Goal: Navigation & Orientation: Find specific page/section

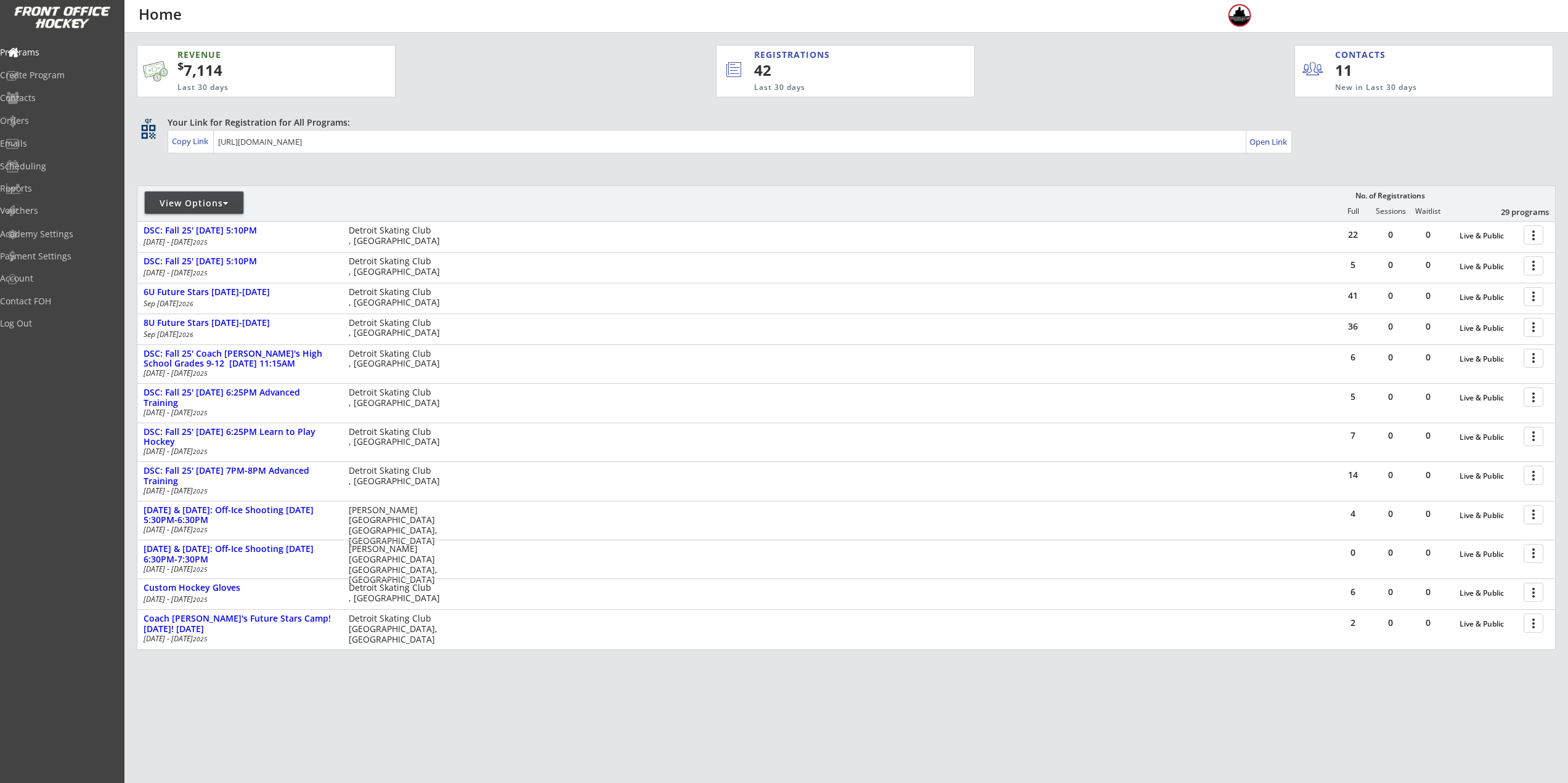
click at [194, 200] on div "View Options" at bounding box center [194, 203] width 98 height 12
select select ""Upcoming Programs""
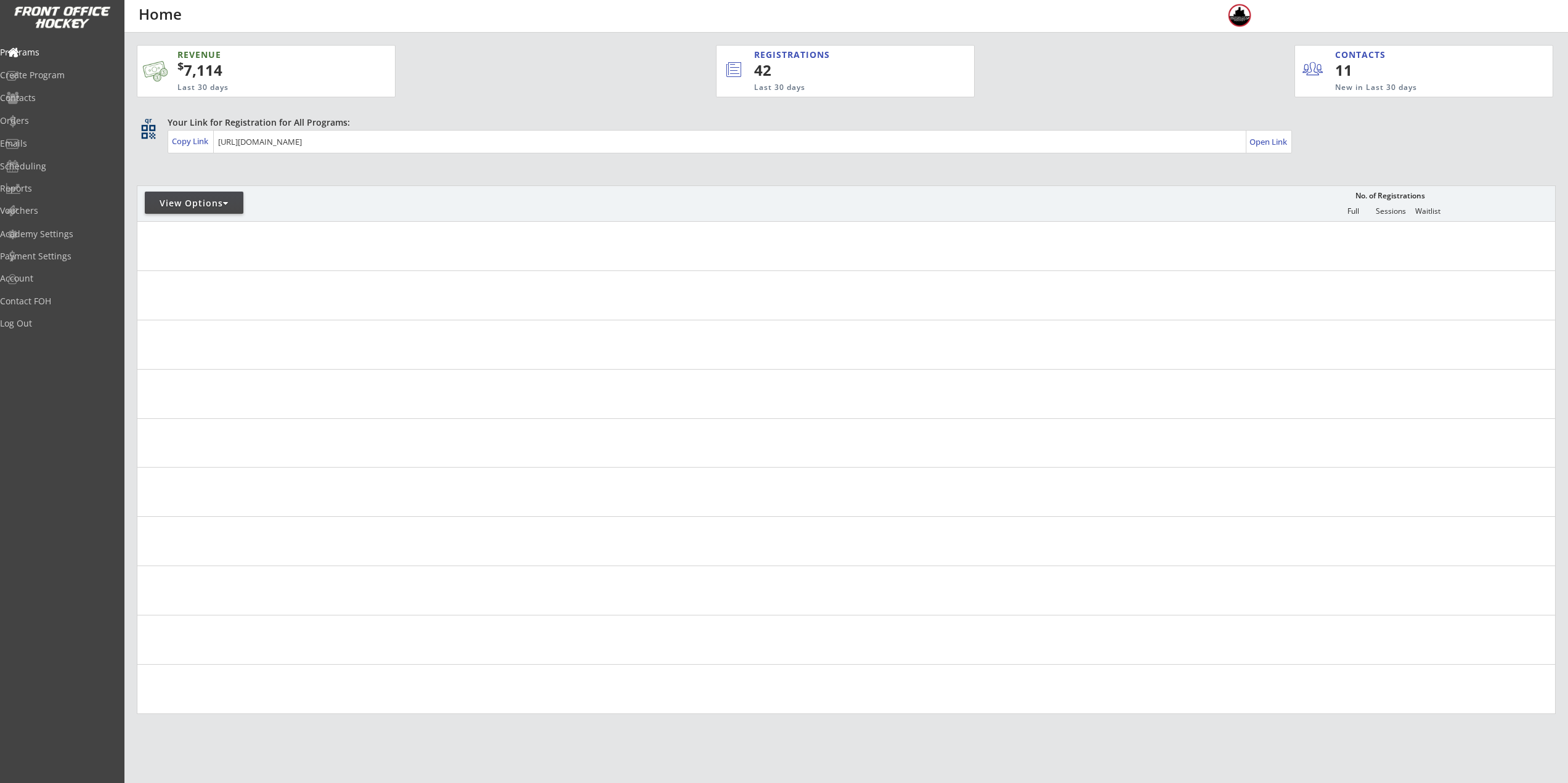
click at [197, 201] on div "View Options" at bounding box center [194, 203] width 98 height 12
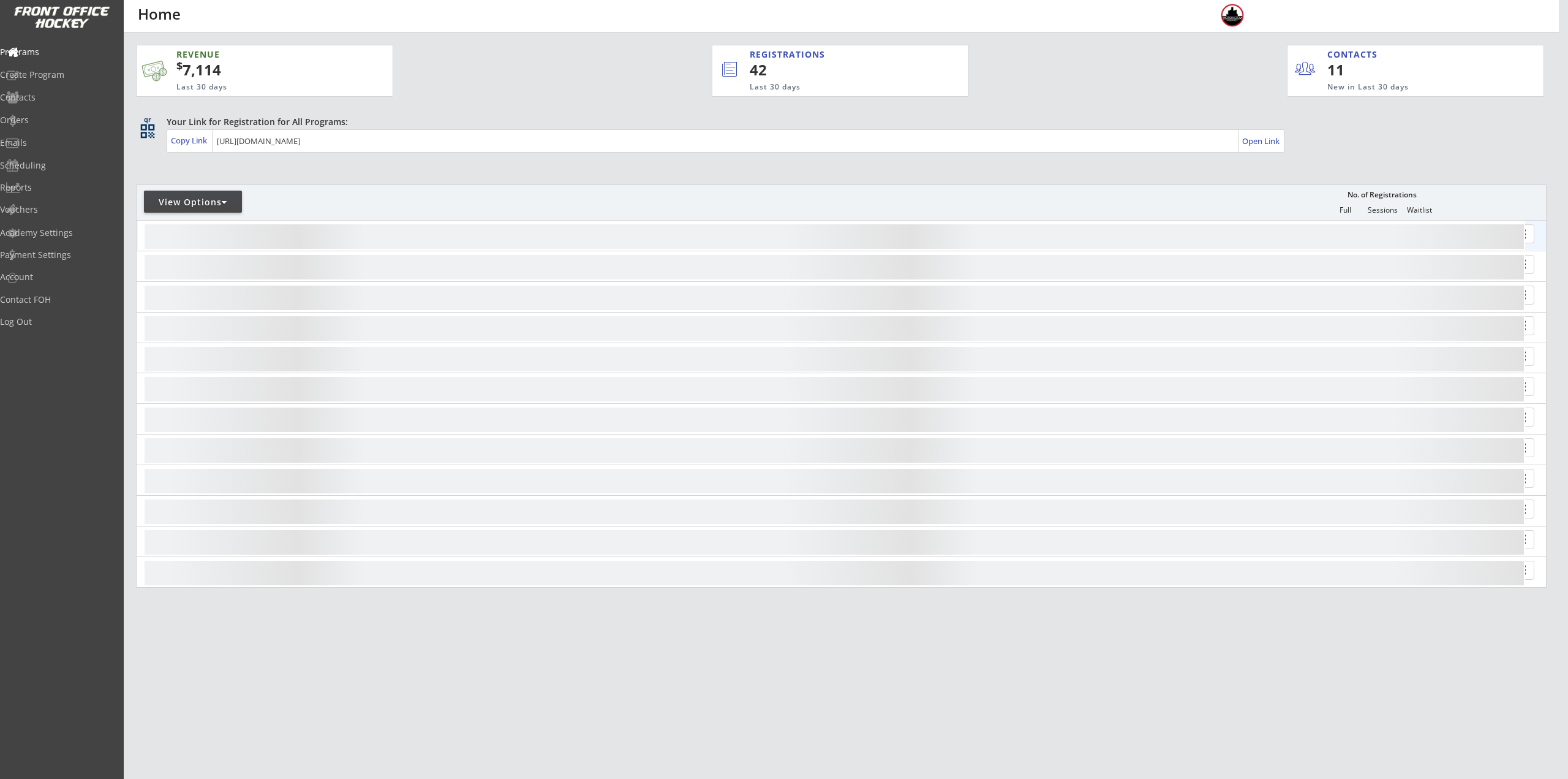
select select ""Upcoming Programs""
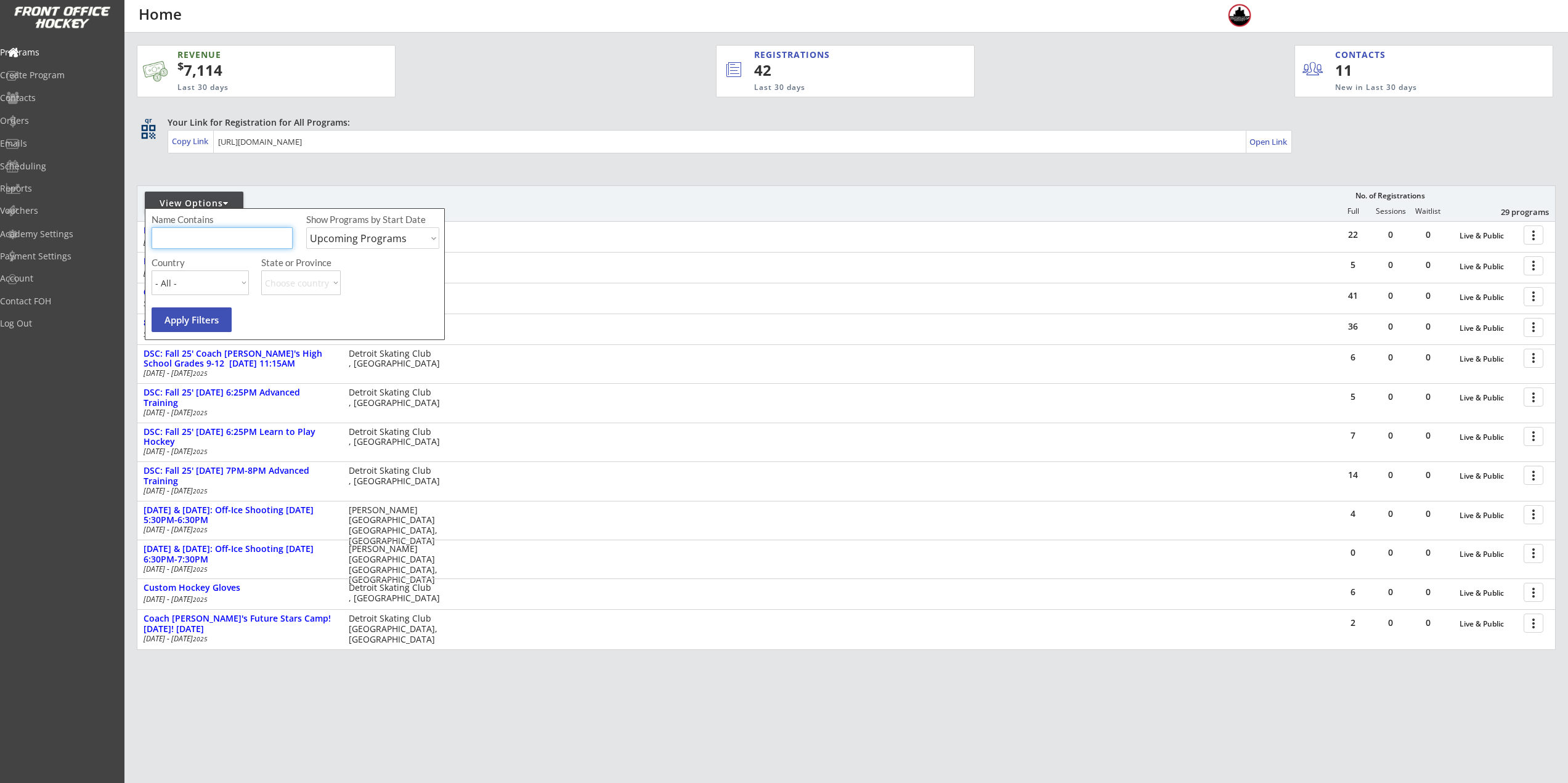
click at [212, 240] on input "input" at bounding box center [222, 238] width 141 height 22
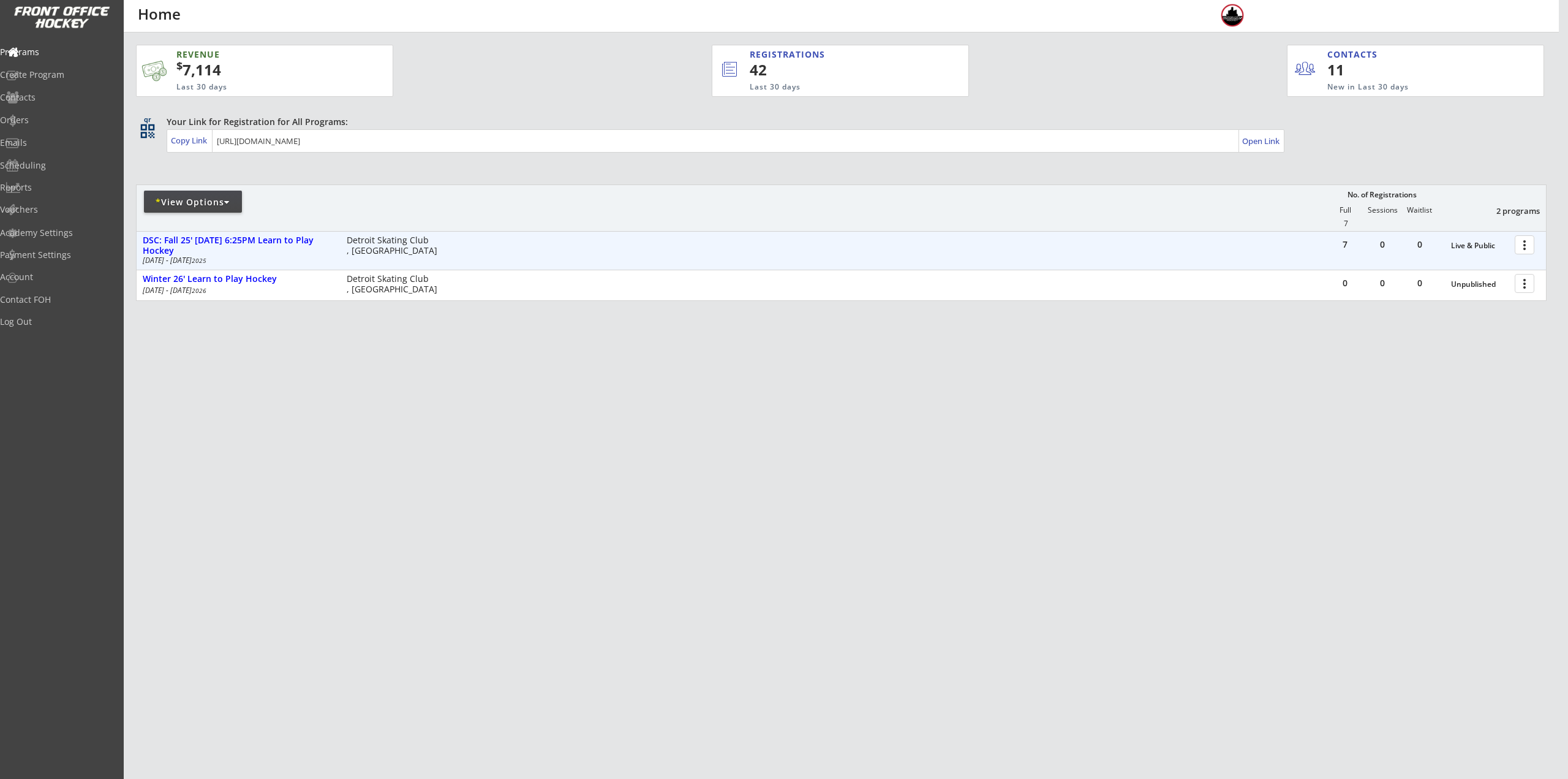
click at [1524, 243] on div at bounding box center [1527, 244] width 22 height 22
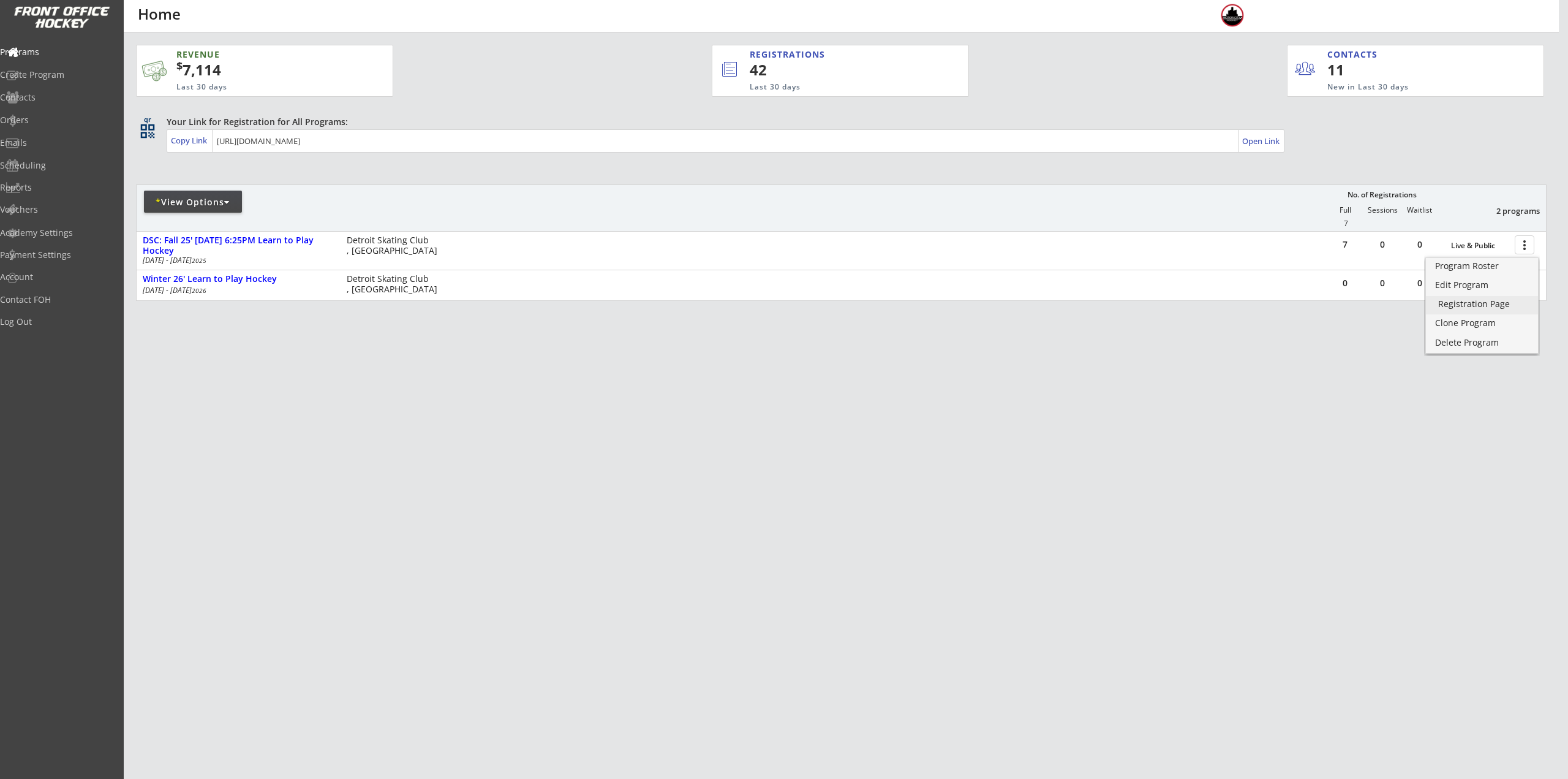
click at [1473, 305] on div "Registration Page" at bounding box center [1482, 304] width 88 height 9
click at [223, 198] on div "* View Options" at bounding box center [193, 202] width 98 height 12
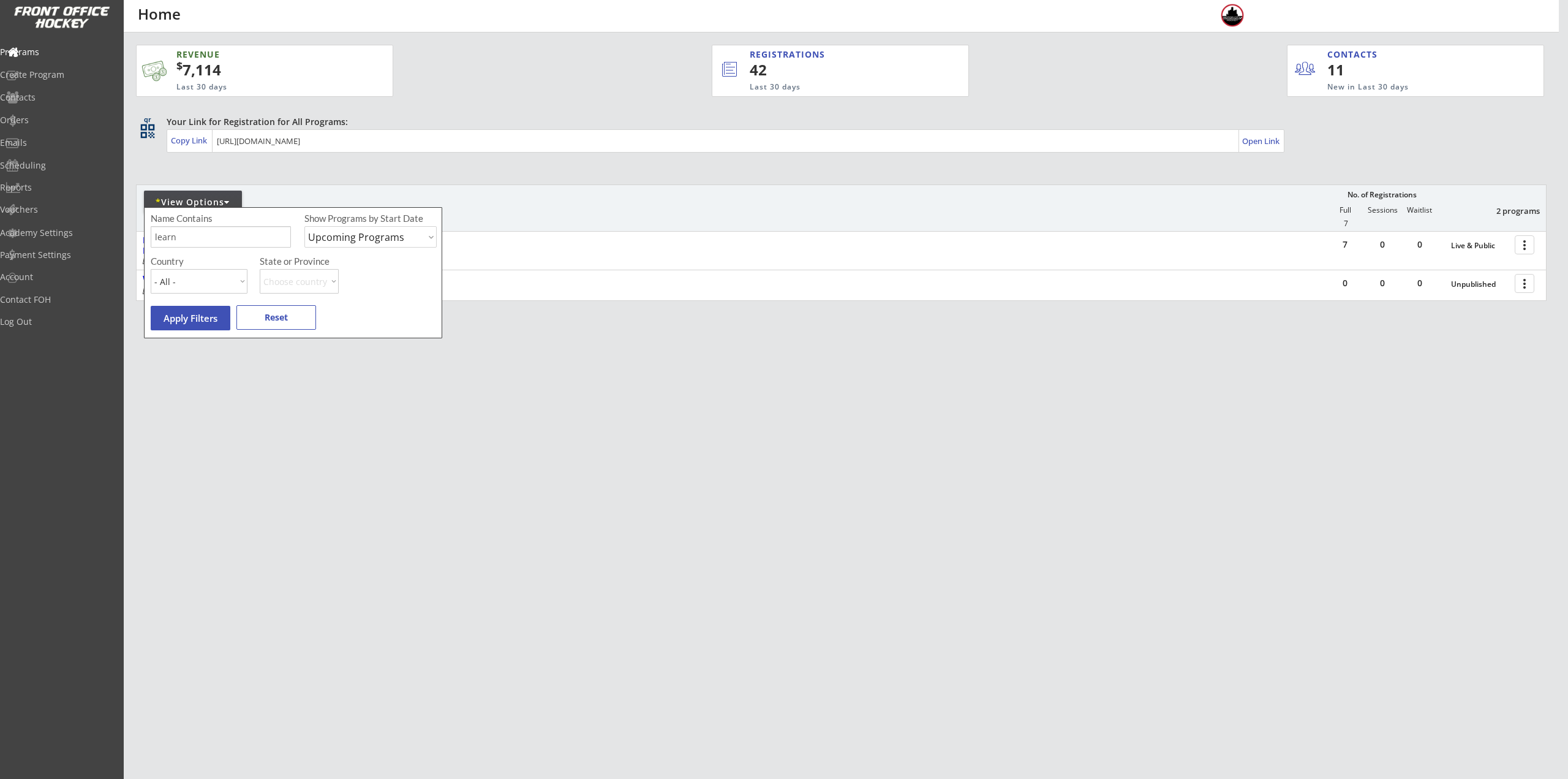
click at [231, 239] on input "input" at bounding box center [221, 237] width 140 height 22
type input "l"
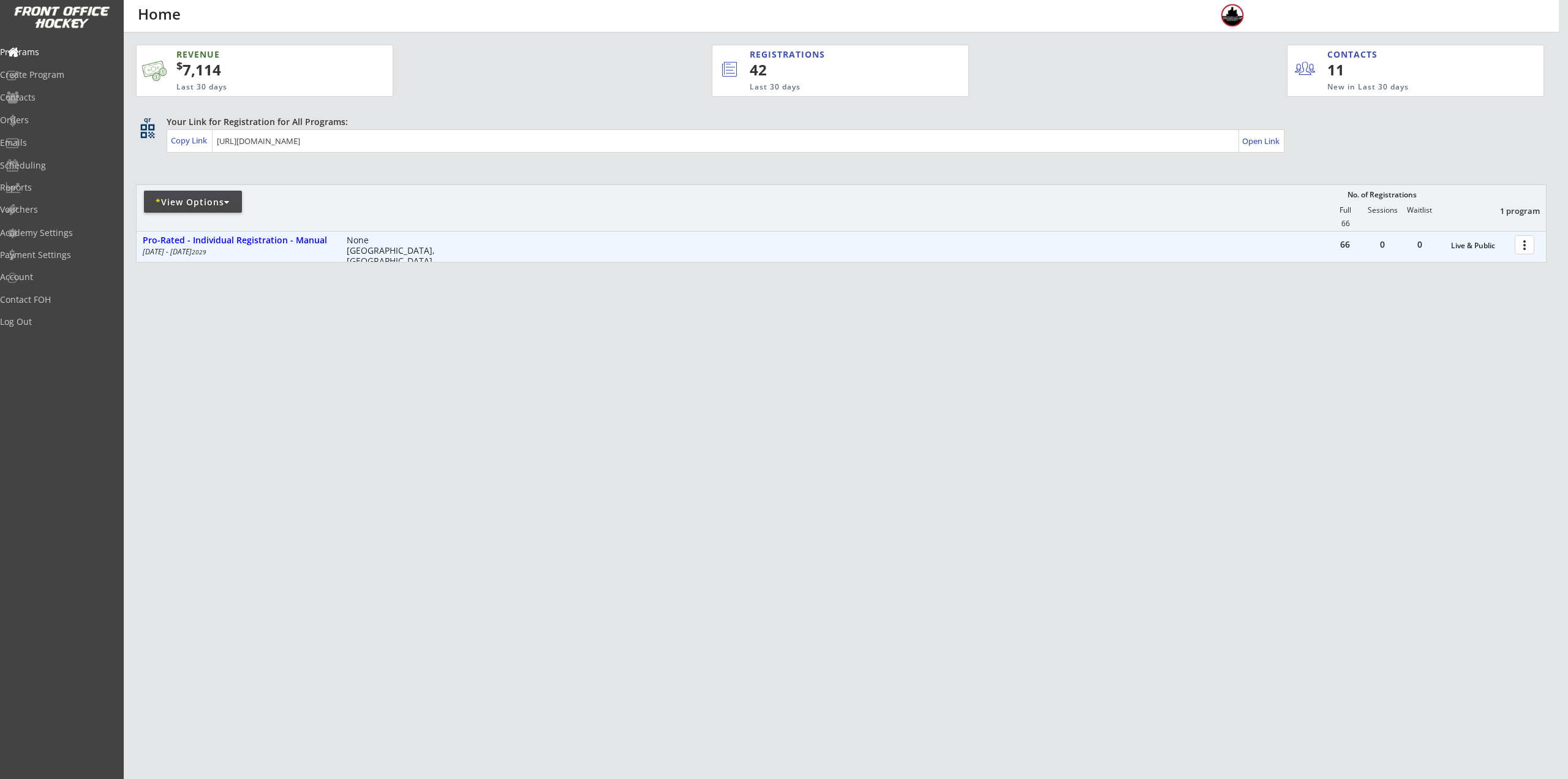
click at [1522, 239] on div at bounding box center [1527, 244] width 22 height 22
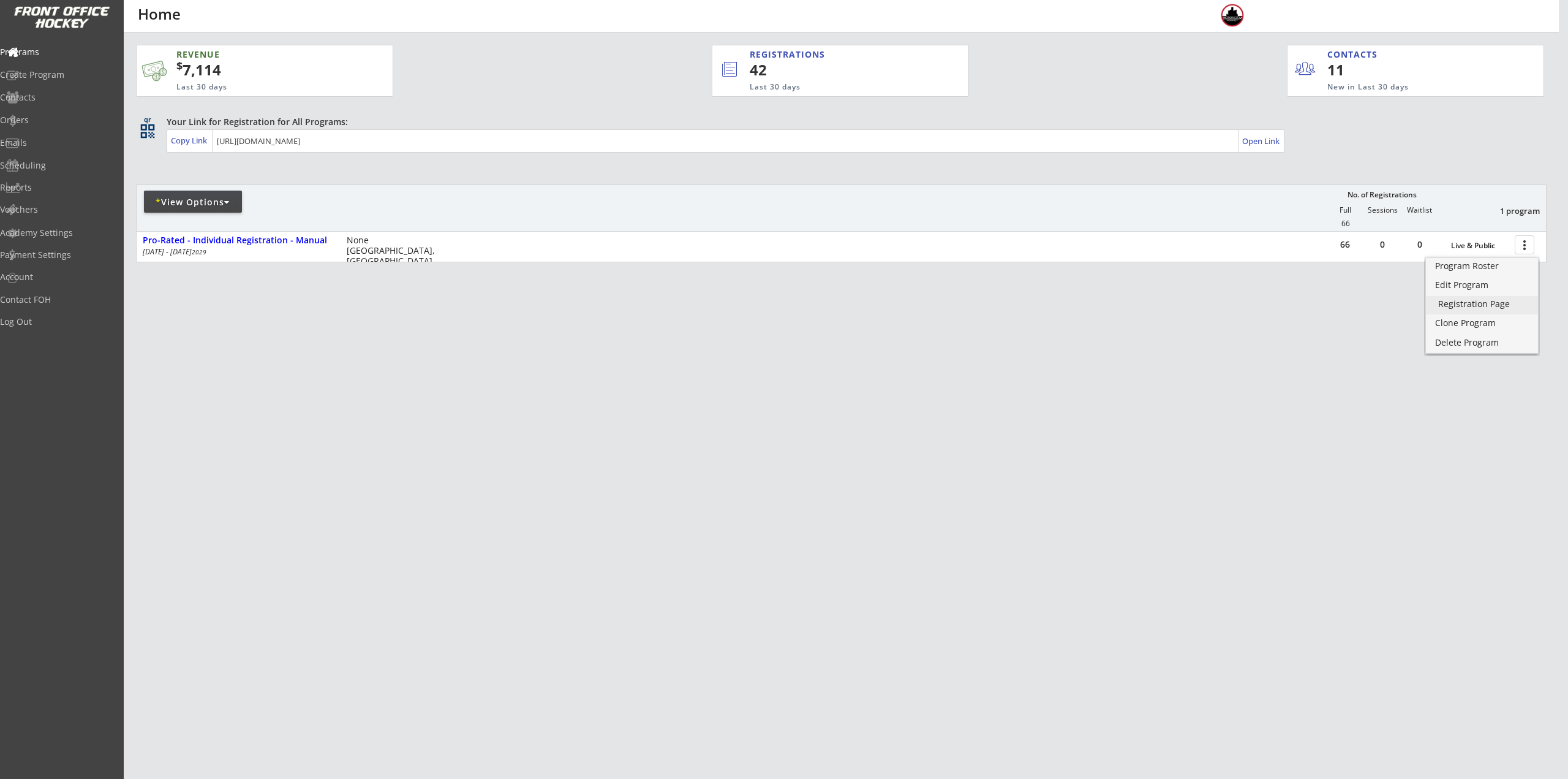
click at [1494, 302] on div "Registration Page" at bounding box center [1482, 304] width 88 height 9
drag, startPoint x: 181, startPoint y: 185, endPoint x: 179, endPoint y: 205, distance: 20.1
click at [181, 188] on div "* View Options No. of Registrations Full Sessions Waitlist 1 program 66" at bounding box center [841, 207] width 1411 height 47
click at [179, 205] on div "* View Options" at bounding box center [193, 202] width 98 height 12
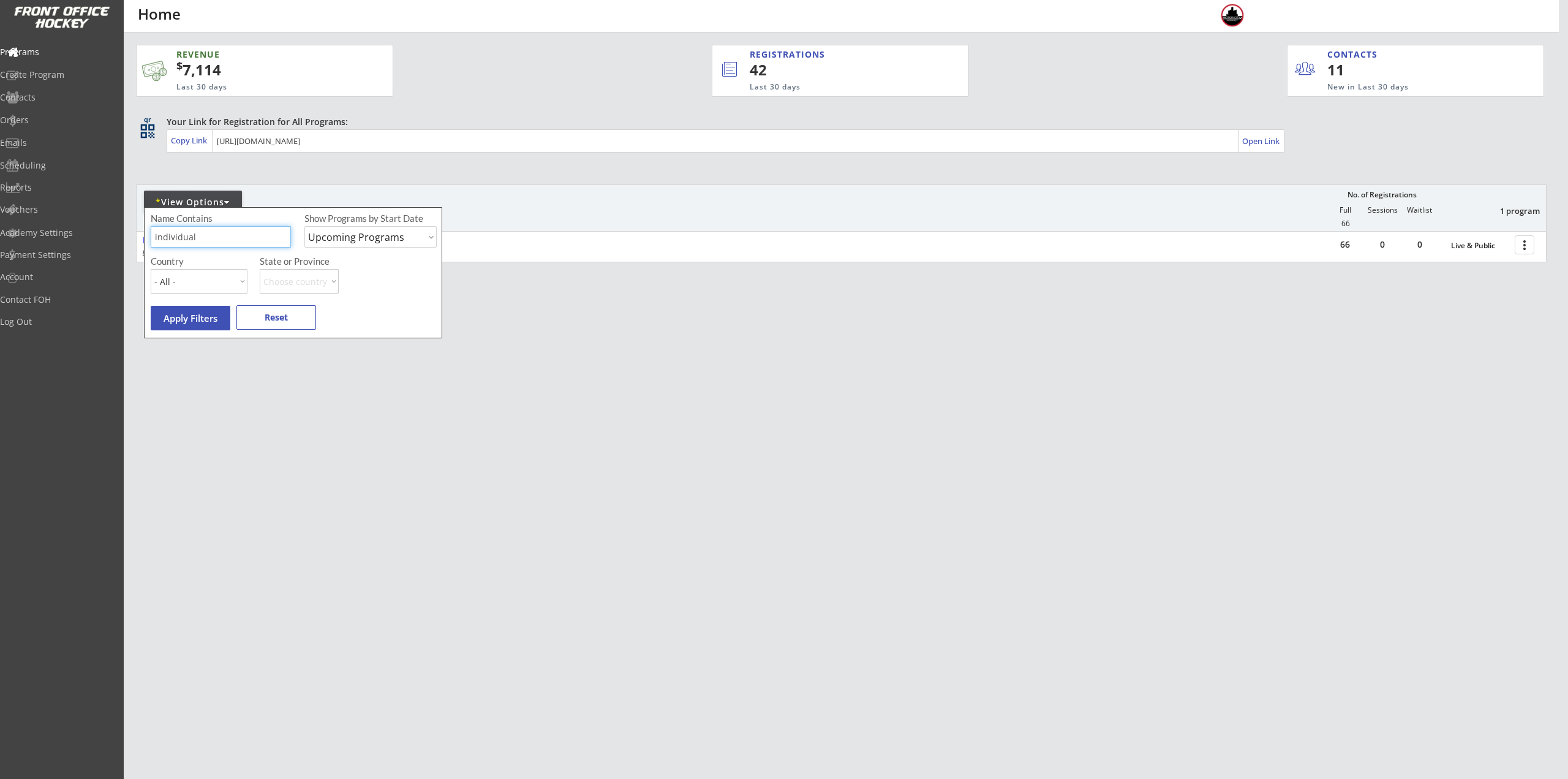
drag, startPoint x: 217, startPoint y: 238, endPoint x: 152, endPoint y: 239, distance: 65.0
click at [126, 239] on body "REVENUE $ 7,114 Last 30 days REGISTRATIONS 42 Last 30 days CONTACTS 11 New in L…" at bounding box center [784, 389] width 1568 height 779
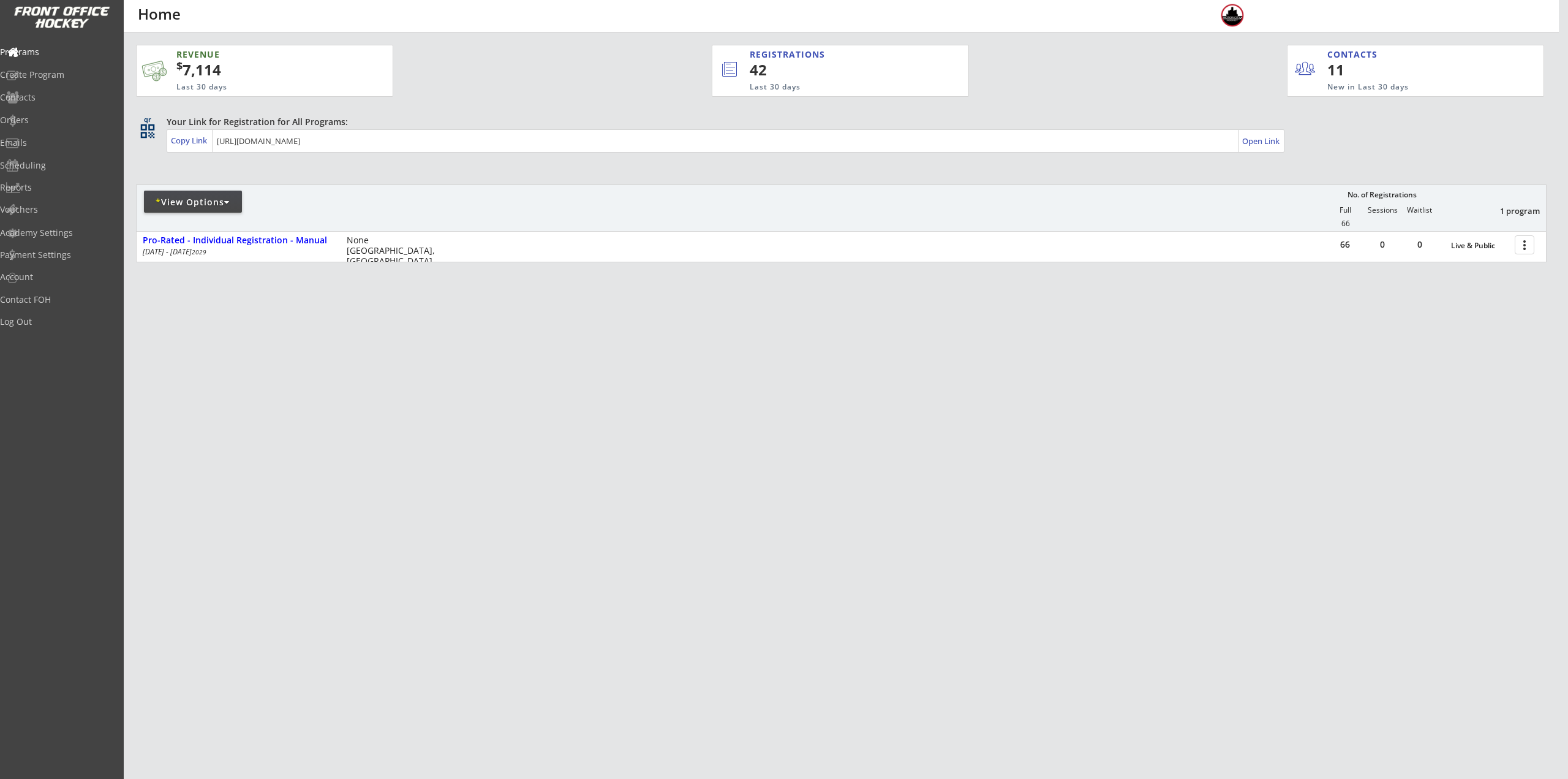
click at [225, 200] on div "* View Options" at bounding box center [193, 202] width 98 height 12
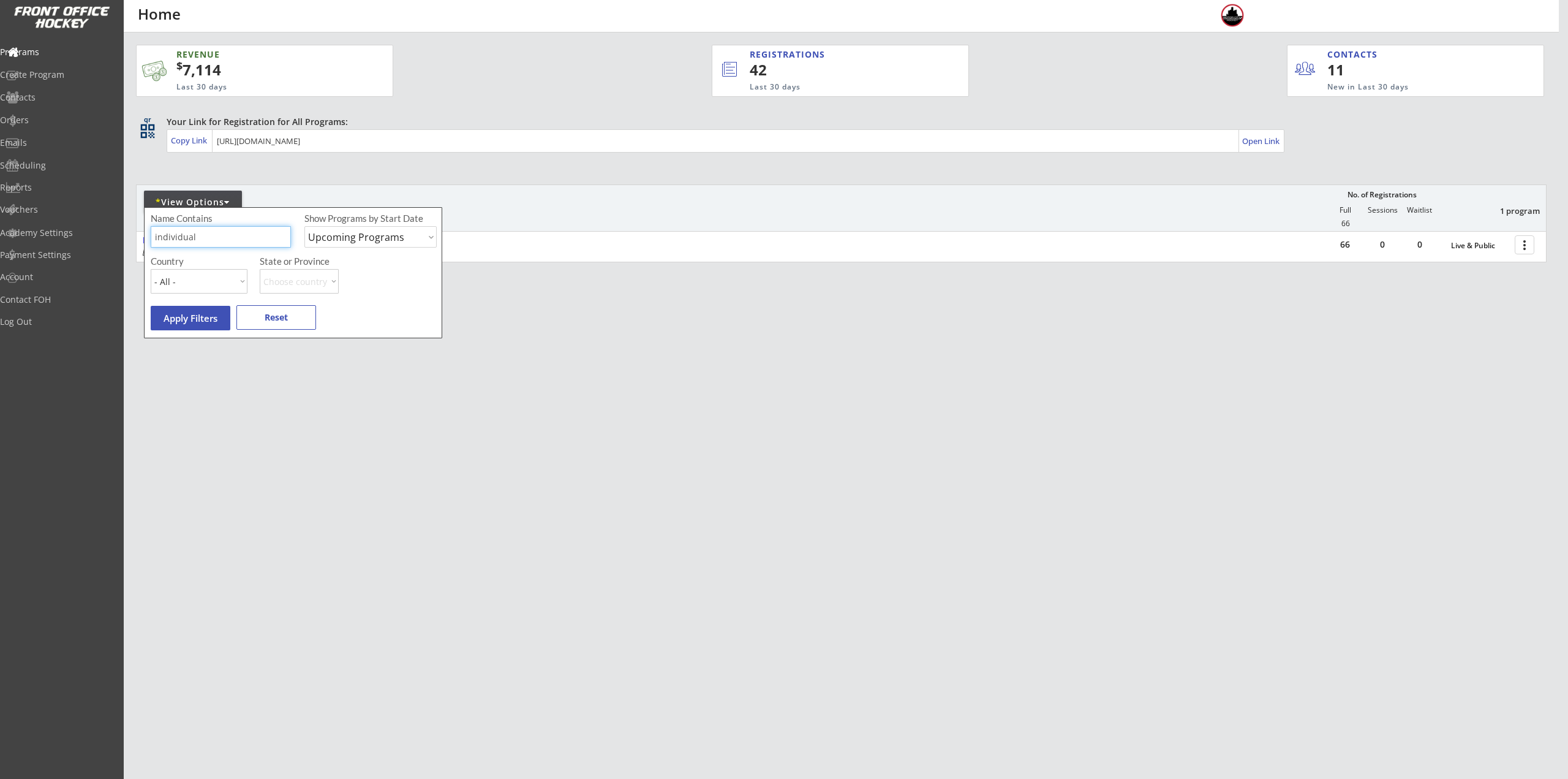
click at [237, 240] on input "input" at bounding box center [221, 237] width 140 height 22
type input "i"
type input "Friday"
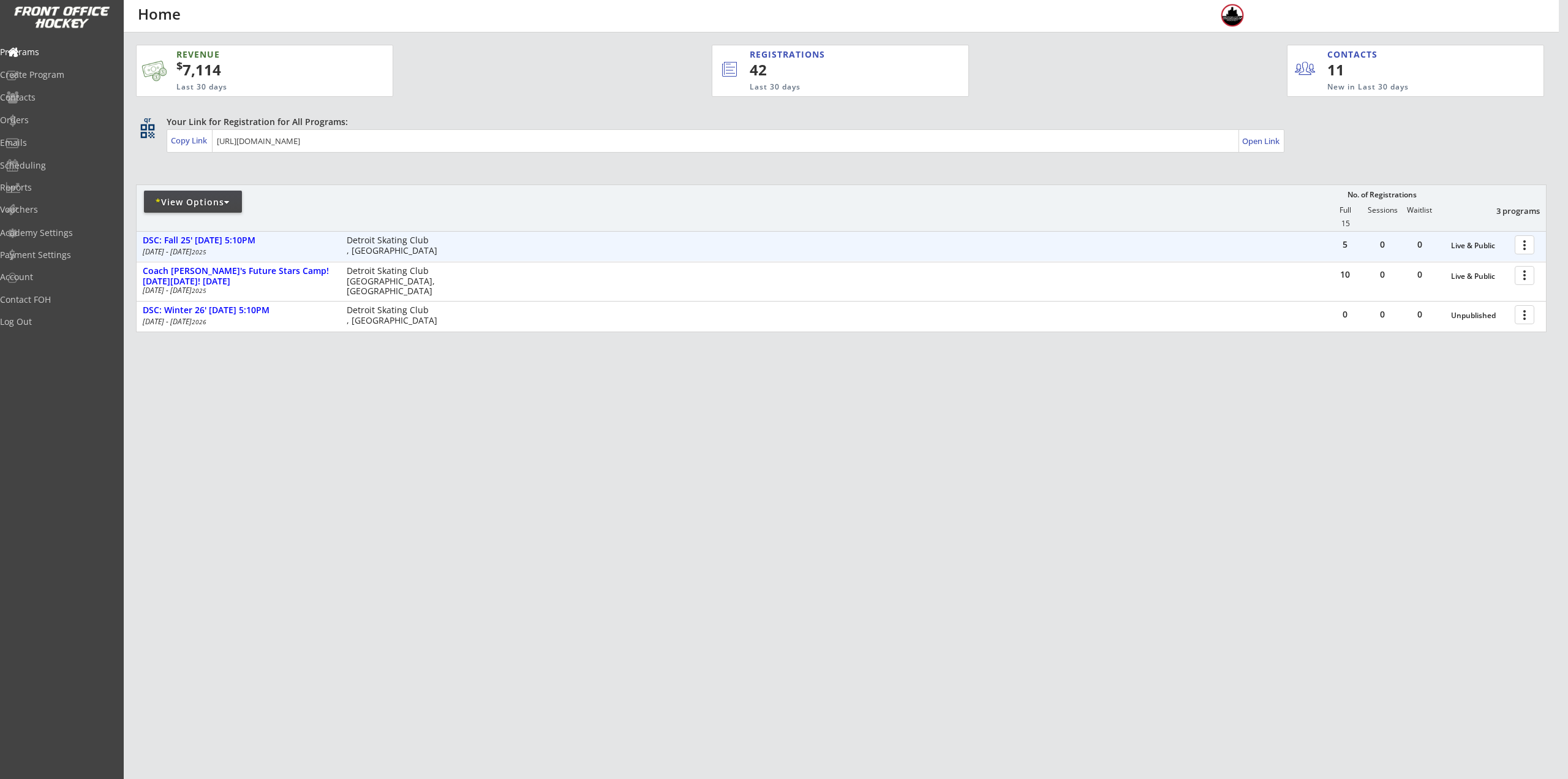
click at [1524, 239] on div at bounding box center [1527, 244] width 22 height 22
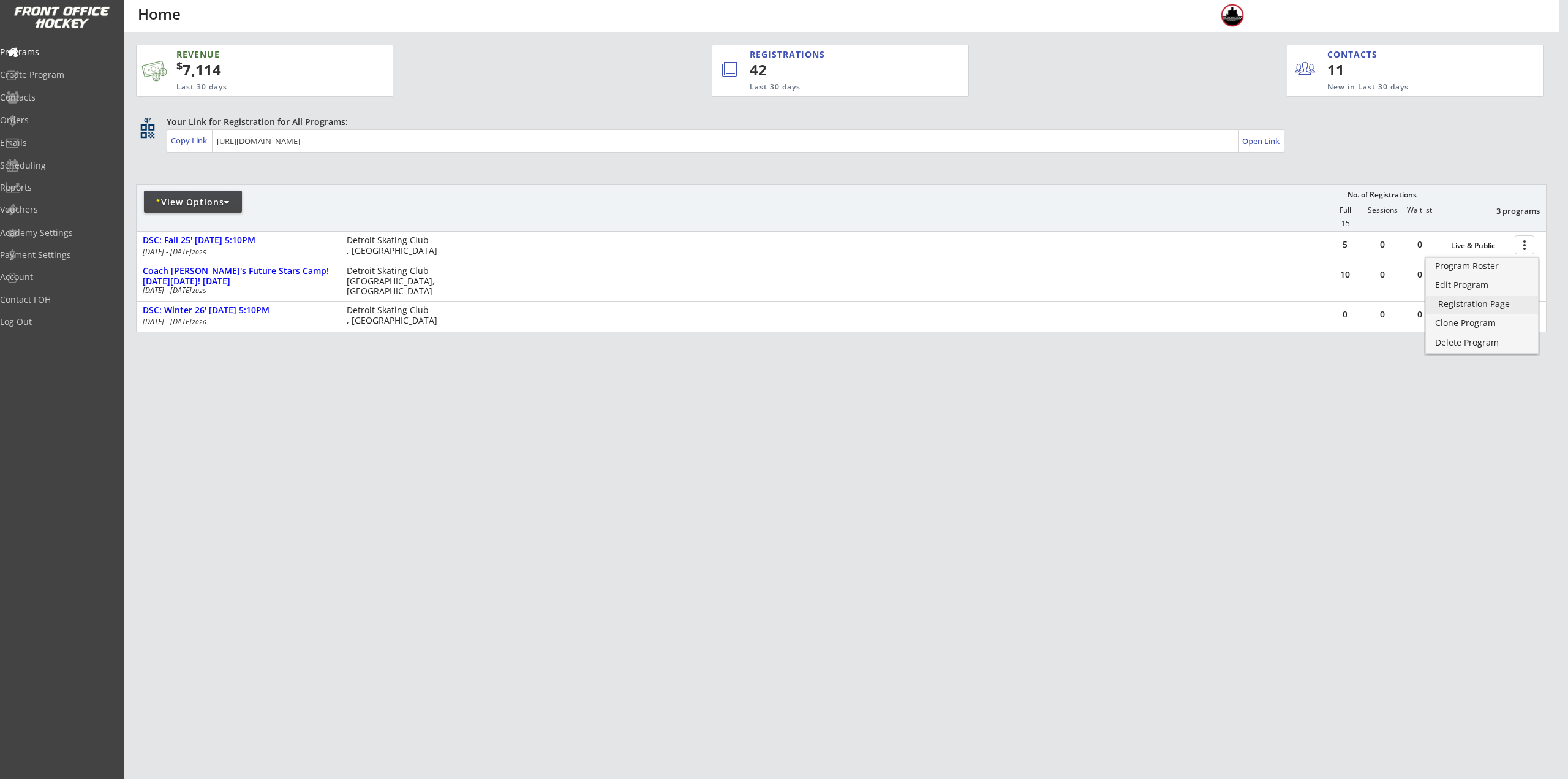
click at [1496, 306] on div "Registration Page" at bounding box center [1482, 304] width 88 height 9
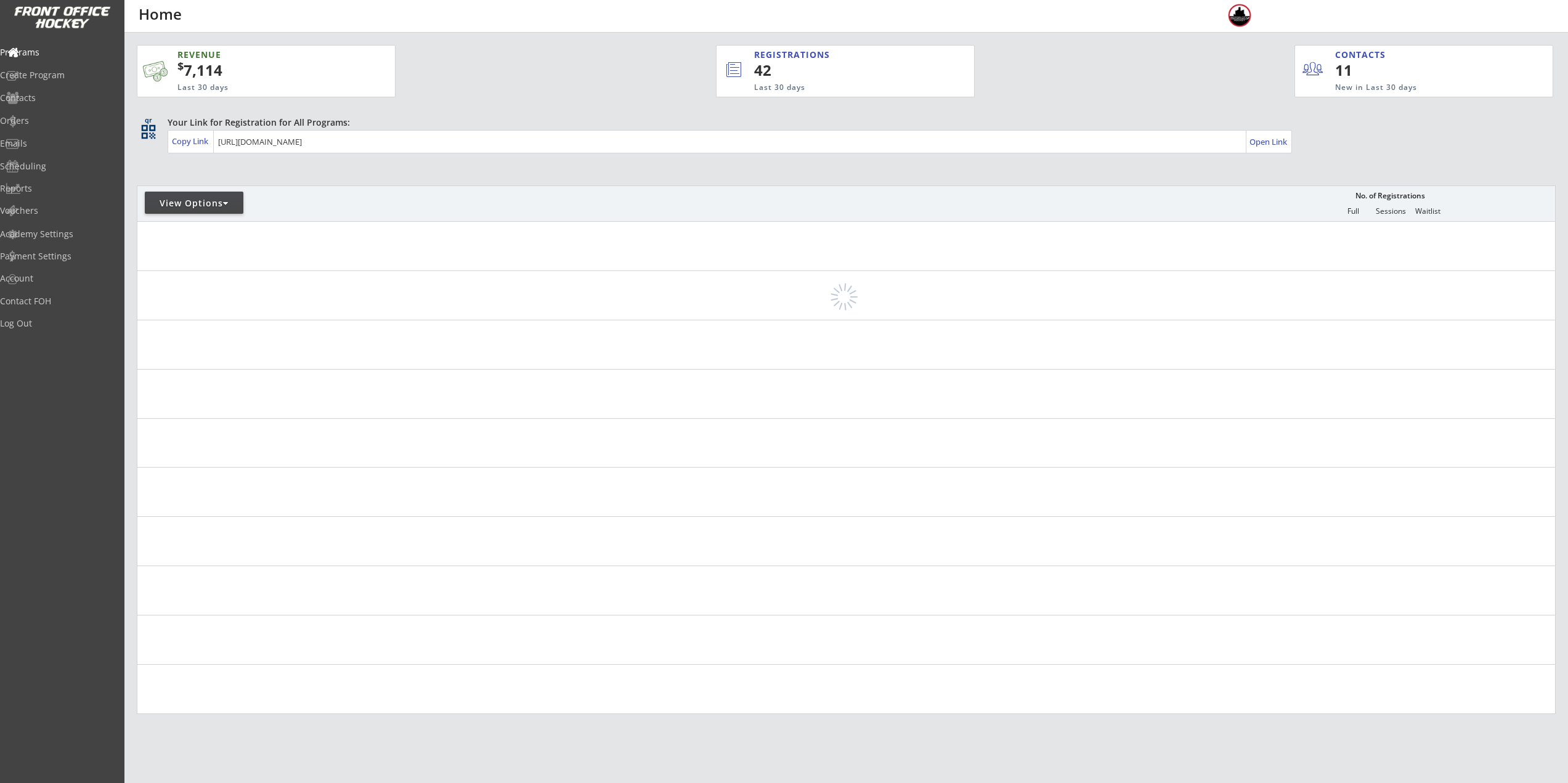
click at [206, 198] on div "View Options" at bounding box center [194, 203] width 98 height 12
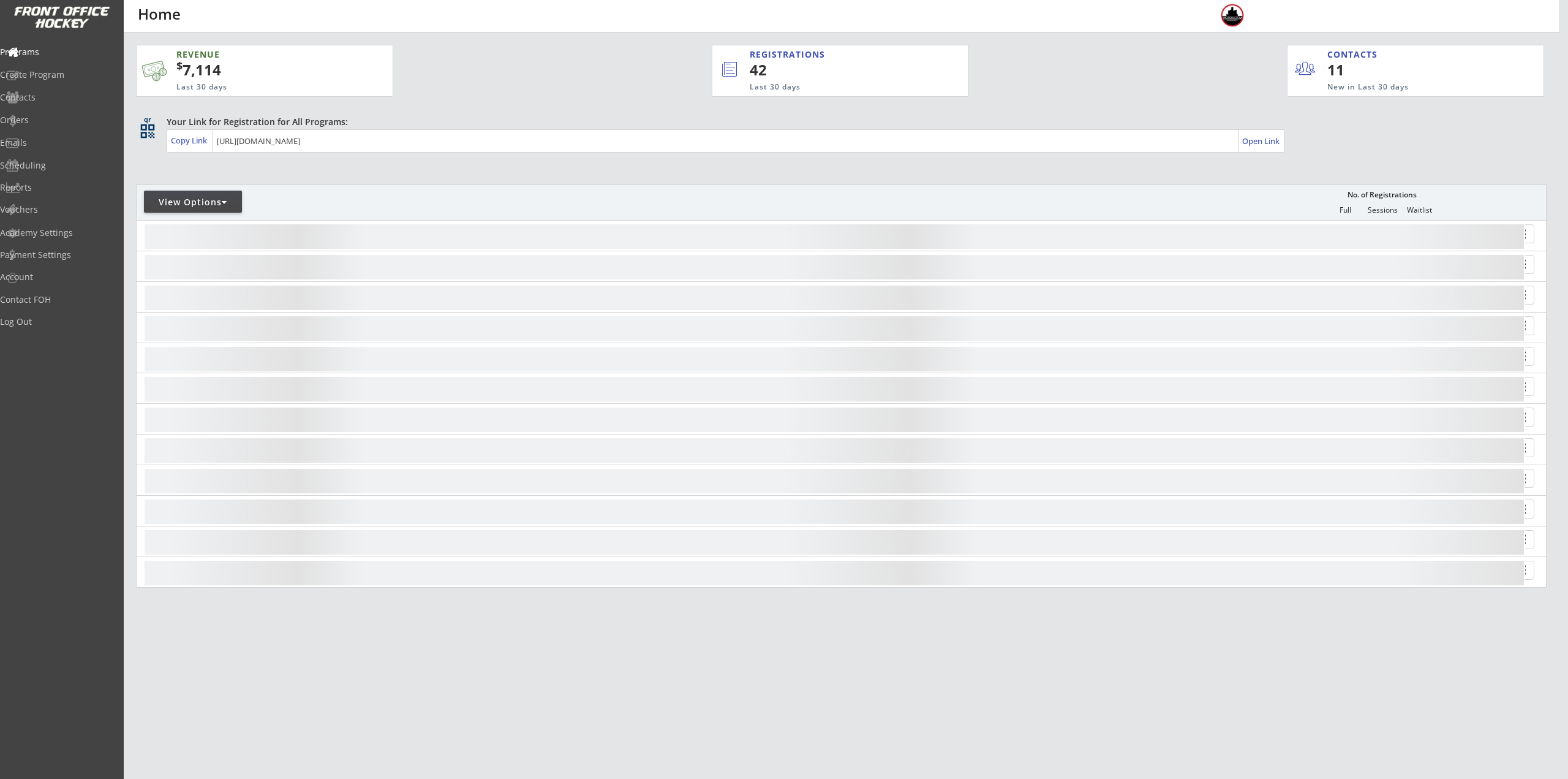
select select ""Upcoming Programs""
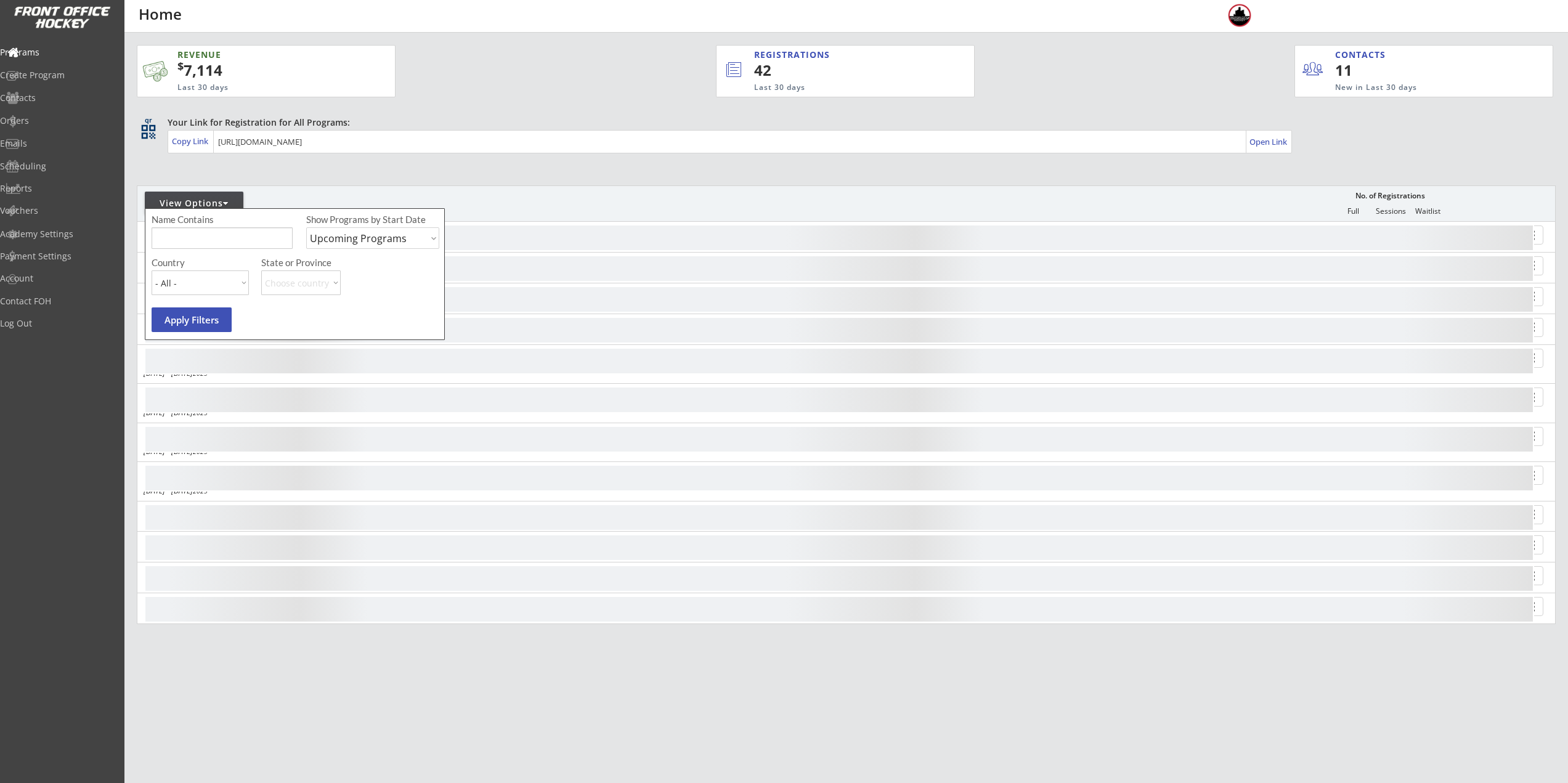
click at [228, 236] on input "input" at bounding box center [222, 238] width 141 height 22
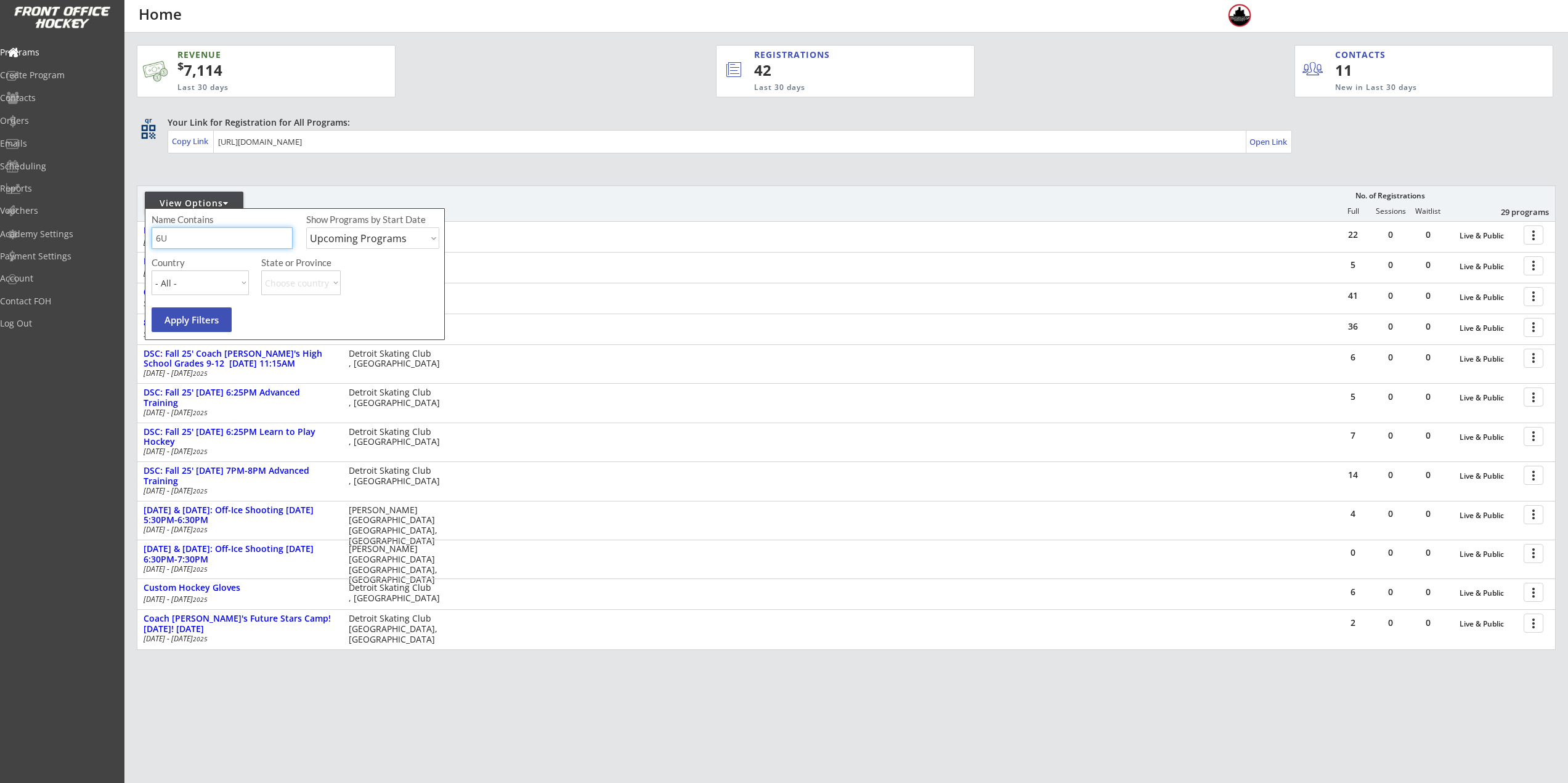
type input "6U"
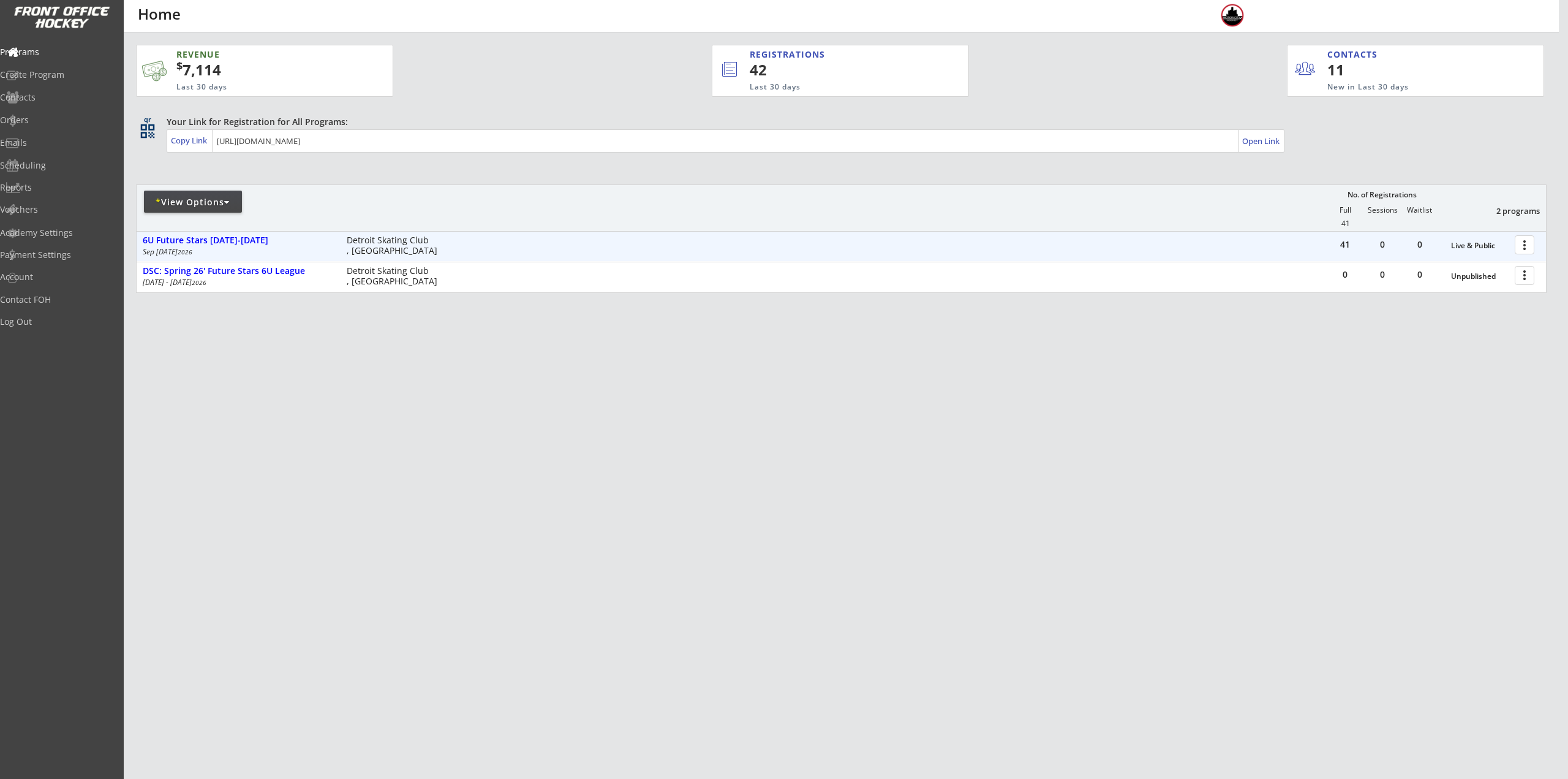
click at [1527, 246] on div at bounding box center [1527, 244] width 22 height 22
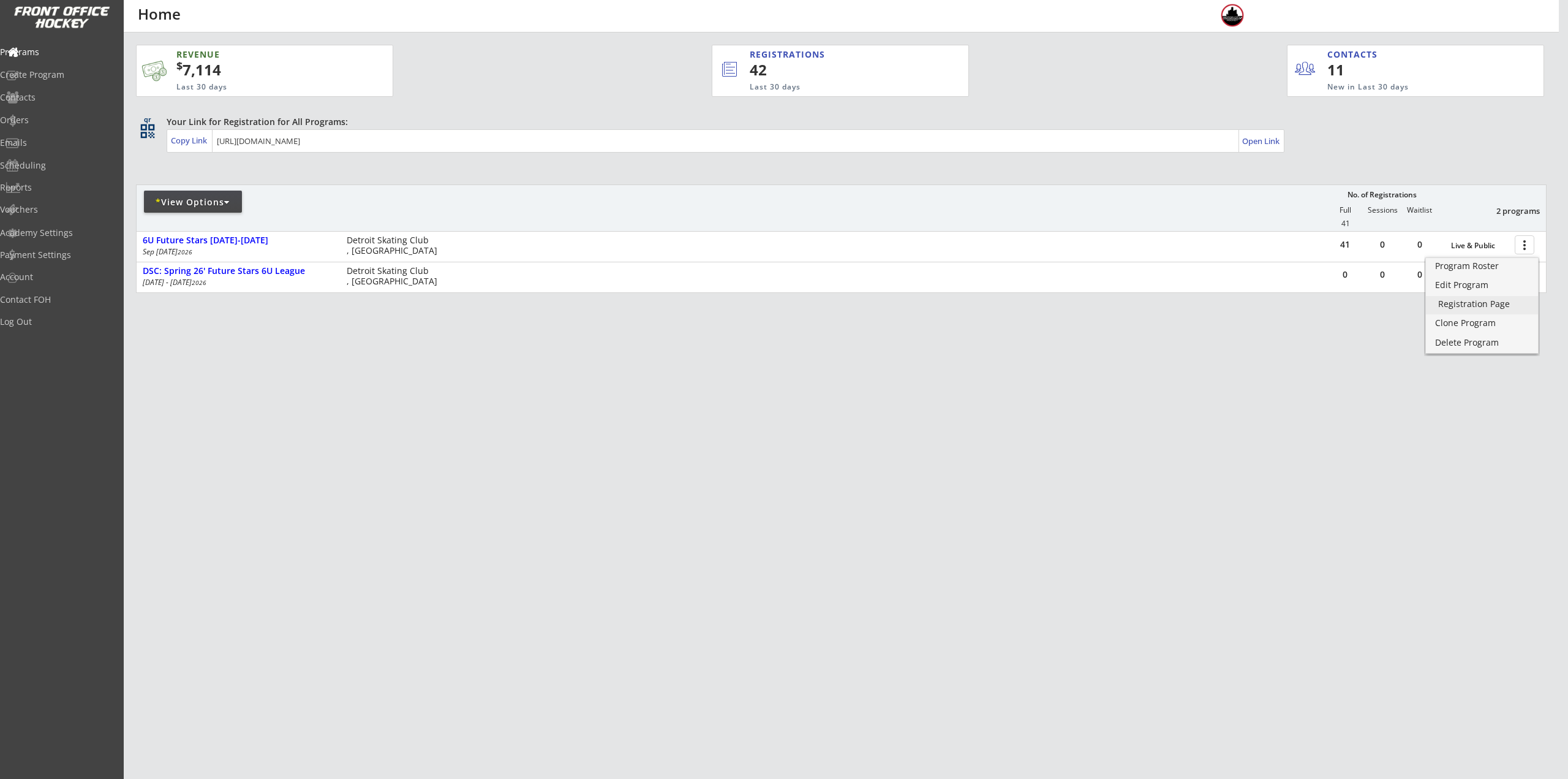
click at [1506, 304] on div "Registration Page" at bounding box center [1482, 304] width 88 height 9
